Goal: Information Seeking & Learning: Find specific fact

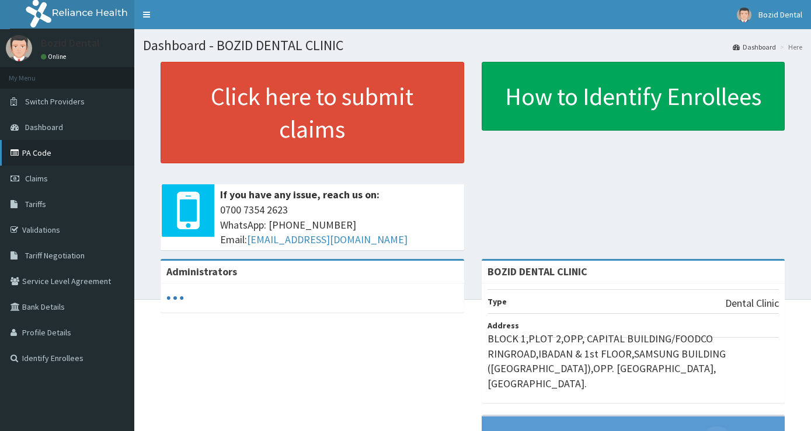
click at [59, 155] on link "PA Code" at bounding box center [67, 153] width 134 height 26
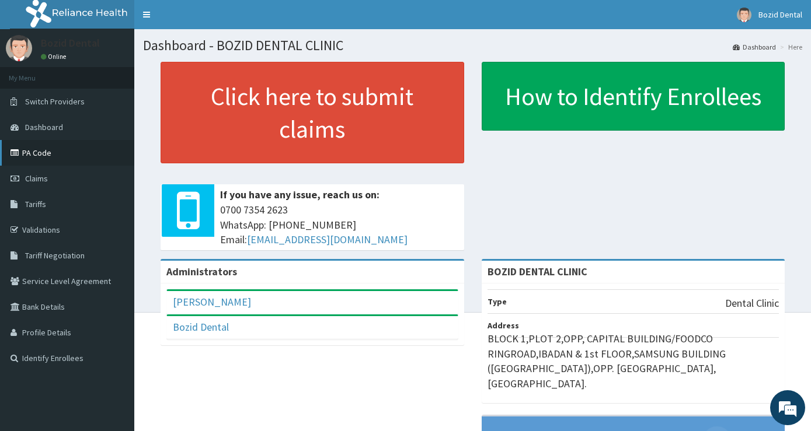
click at [18, 154] on icon at bounding box center [17, 153] width 12 height 8
click at [15, 153] on icon at bounding box center [17, 153] width 12 height 8
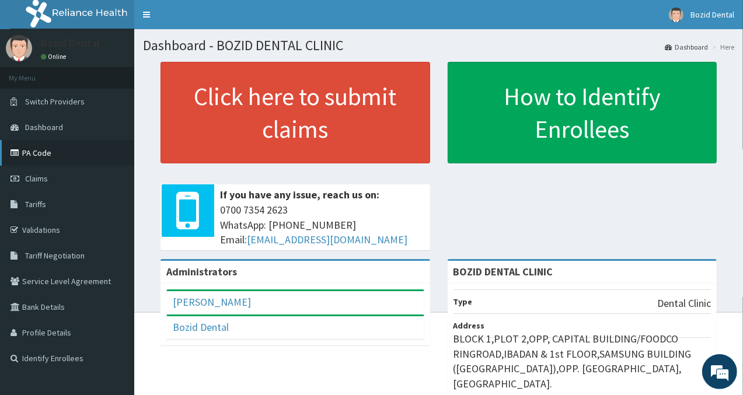
click at [118, 161] on link "PA Code" at bounding box center [67, 153] width 134 height 26
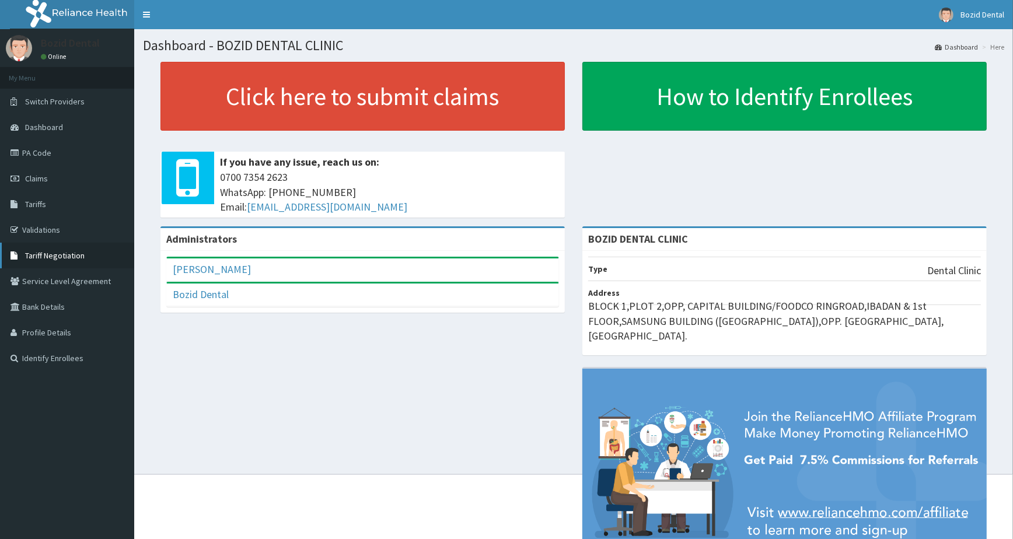
click at [75, 256] on span "Tariff Negotiation" at bounding box center [55, 255] width 60 height 11
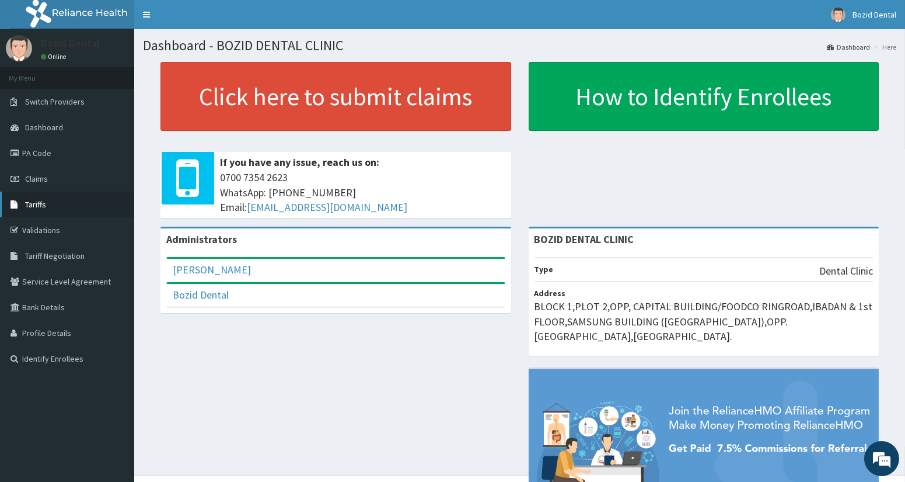
click at [66, 205] on link "Tariffs" at bounding box center [67, 204] width 134 height 26
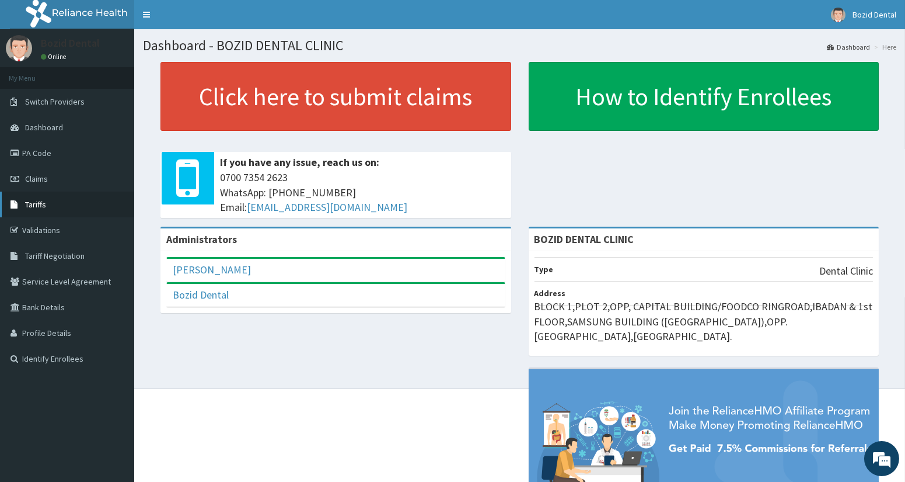
click at [73, 208] on link "Tariffs" at bounding box center [67, 204] width 134 height 26
click at [76, 204] on link "Tariffs" at bounding box center [67, 204] width 134 height 26
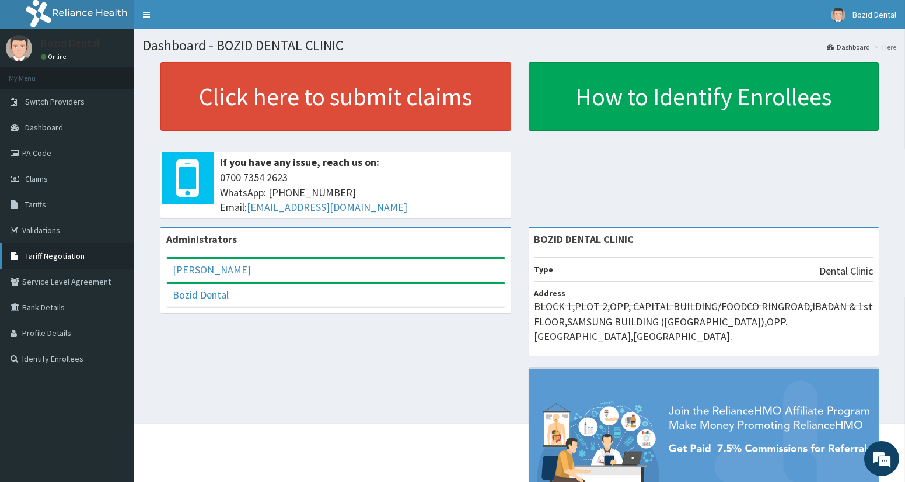
click at [46, 259] on span "Tariff Negotiation" at bounding box center [55, 255] width 60 height 11
click at [101, 259] on link "Tariff Negotiation" at bounding box center [67, 256] width 134 height 26
click at [101, 245] on link "Tariff Negotiation" at bounding box center [67, 256] width 134 height 26
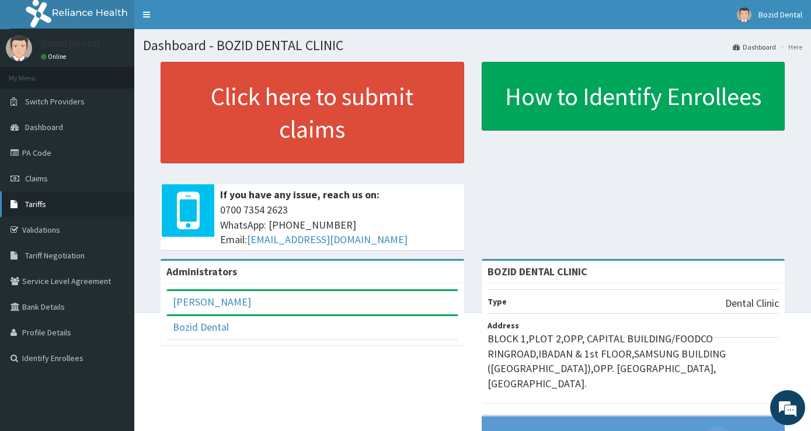
click at [69, 205] on link "Tariffs" at bounding box center [67, 204] width 134 height 26
click at [43, 203] on span "Tariffs" at bounding box center [35, 204] width 21 height 11
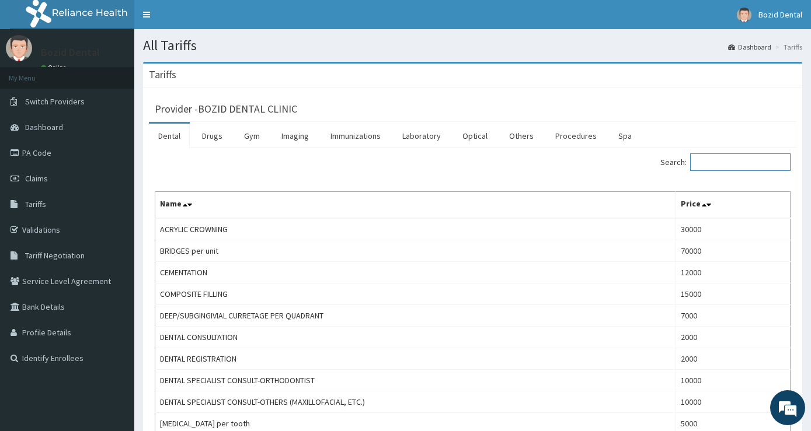
click at [713, 168] on input "Search:" at bounding box center [740, 163] width 100 height 18
click at [724, 165] on input "Search:" at bounding box center [740, 163] width 100 height 18
click at [733, 161] on input "Search:" at bounding box center [740, 163] width 100 height 18
click at [741, 166] on input "Search:" at bounding box center [740, 163] width 100 height 18
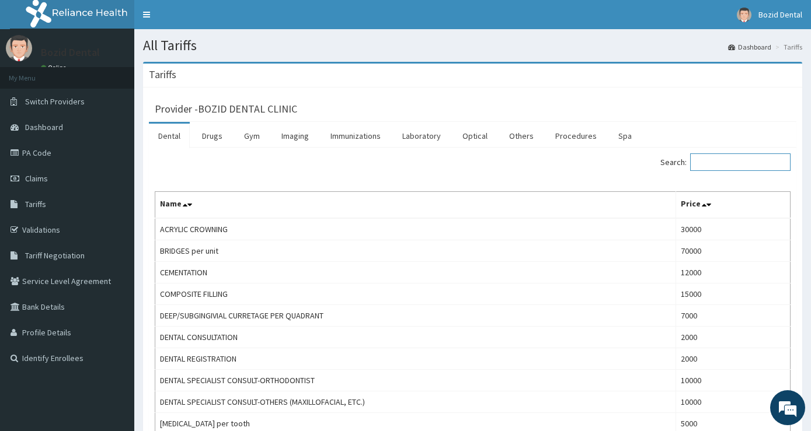
click at [716, 161] on input "Search:" at bounding box center [740, 163] width 100 height 18
click at [705, 162] on input "Search:" at bounding box center [740, 163] width 100 height 18
click at [706, 158] on input "Search:" at bounding box center [740, 163] width 100 height 18
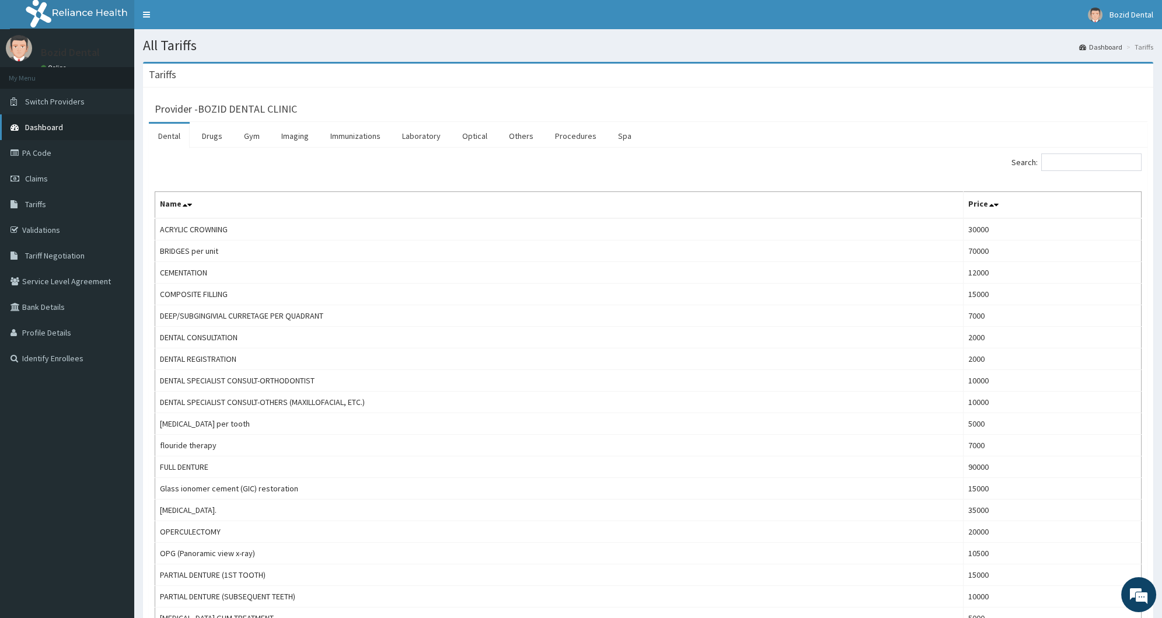
click at [41, 139] on link "Dashboard" at bounding box center [67, 127] width 134 height 26
